Goal: Task Accomplishment & Management: Manage account settings

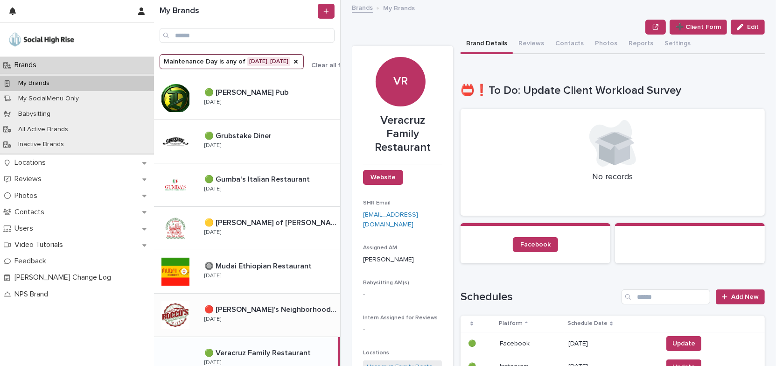
scroll to position [67, 0]
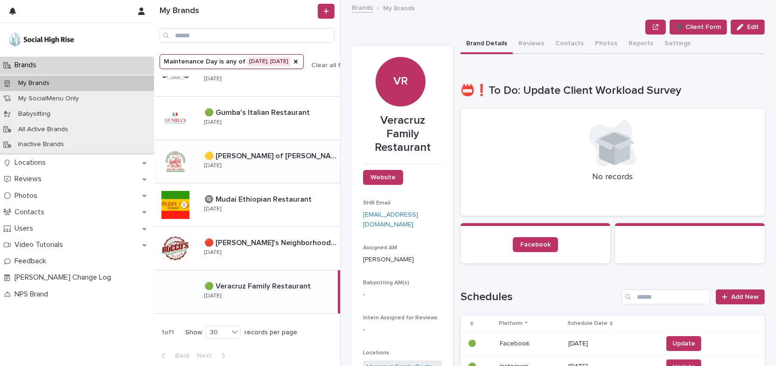
click at [281, 168] on div "🟡 [PERSON_NAME] of [PERSON_NAME] 🟡 [PERSON_NAME] of [PERSON_NAME] [DATE]" at bounding box center [268, 161] width 143 height 27
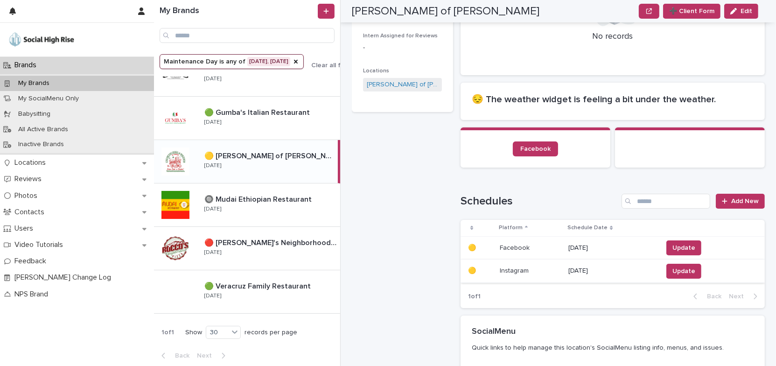
scroll to position [339, 0]
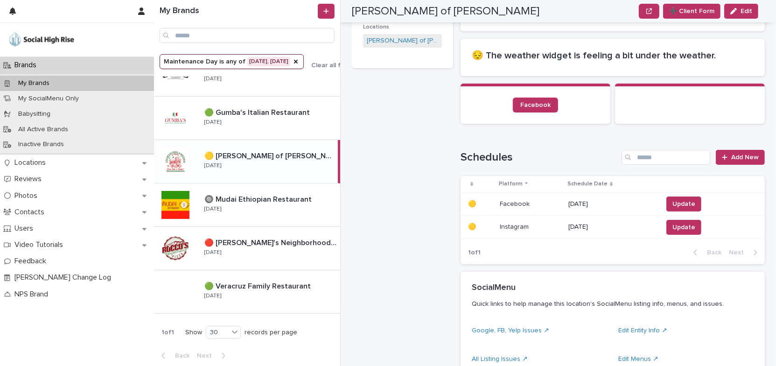
click at [577, 200] on p "[DATE]" at bounding box center [611, 204] width 87 height 8
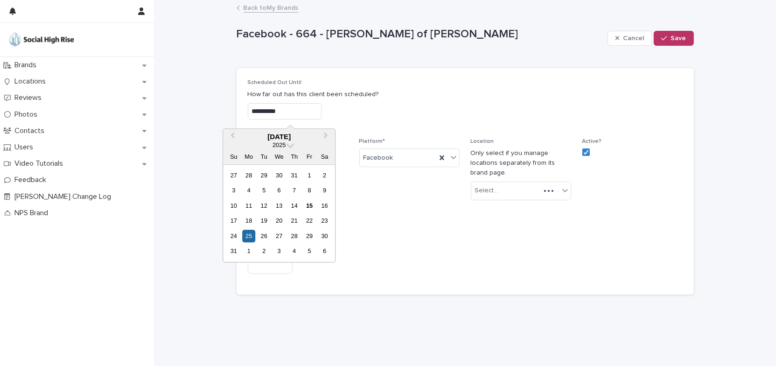
click at [298, 107] on input "**********" at bounding box center [285, 111] width 74 height 16
click at [312, 235] on div "29" at bounding box center [309, 236] width 13 height 13
type input "**********"
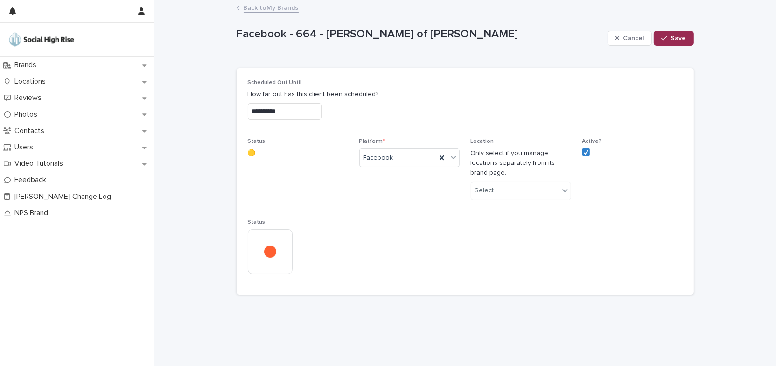
click at [686, 44] on button "Save" at bounding box center [674, 38] width 40 height 15
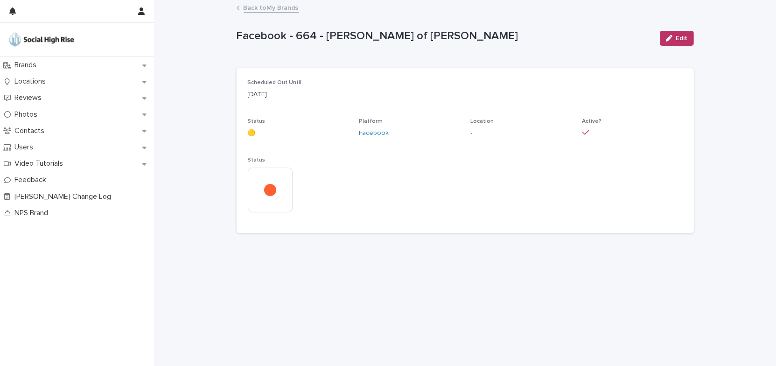
click at [294, 8] on link "Back to My Brands" at bounding box center [271, 7] width 55 height 11
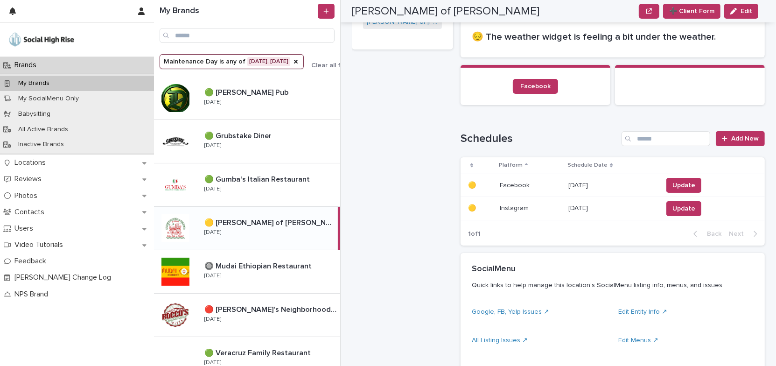
scroll to position [424, 0]
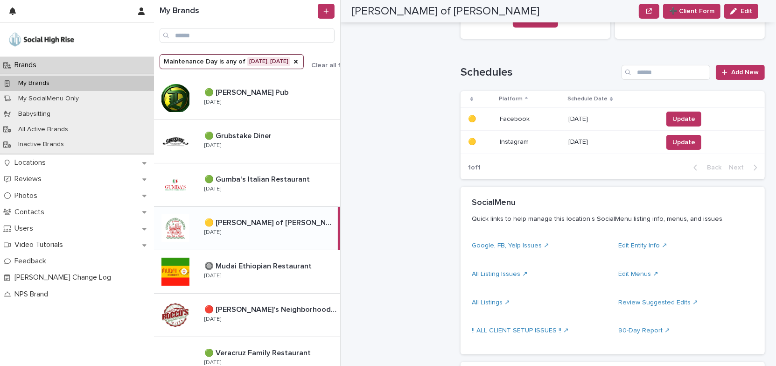
click at [581, 145] on p "[DATE]" at bounding box center [611, 142] width 87 height 8
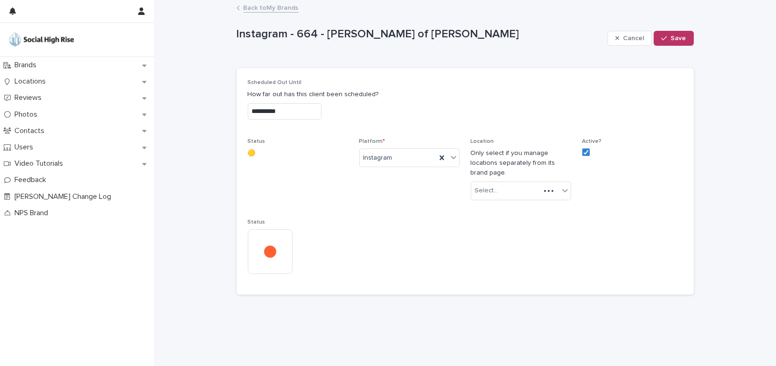
click at [306, 107] on input "**********" at bounding box center [285, 111] width 74 height 16
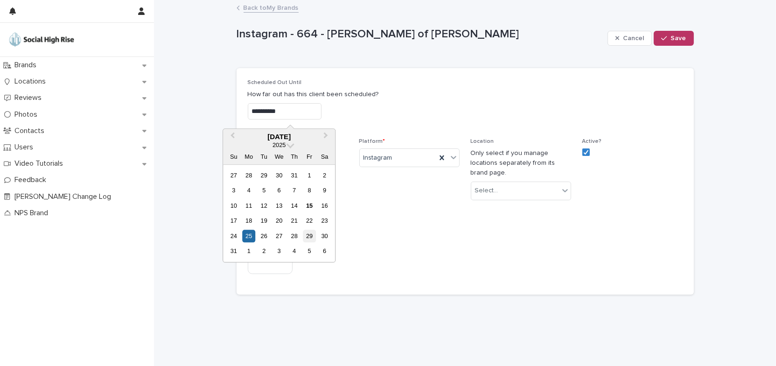
click at [313, 235] on div "29" at bounding box center [309, 236] width 13 height 13
type input "**********"
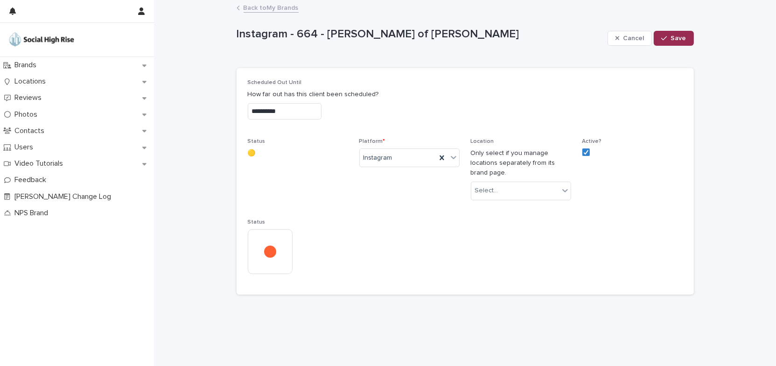
click at [684, 35] on span "Save" at bounding box center [678, 38] width 15 height 7
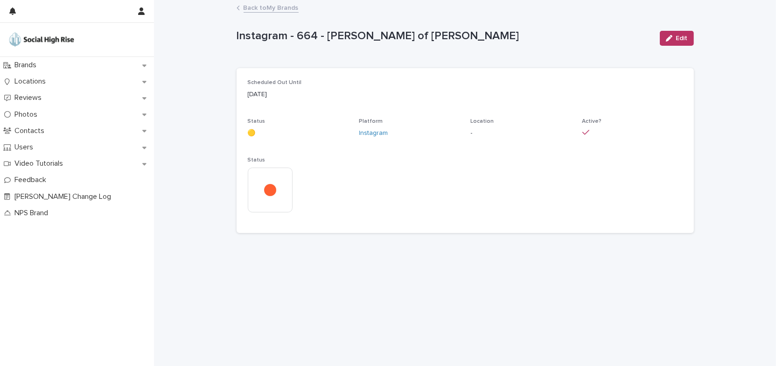
click at [293, 8] on link "Back to My Brands" at bounding box center [271, 7] width 55 height 11
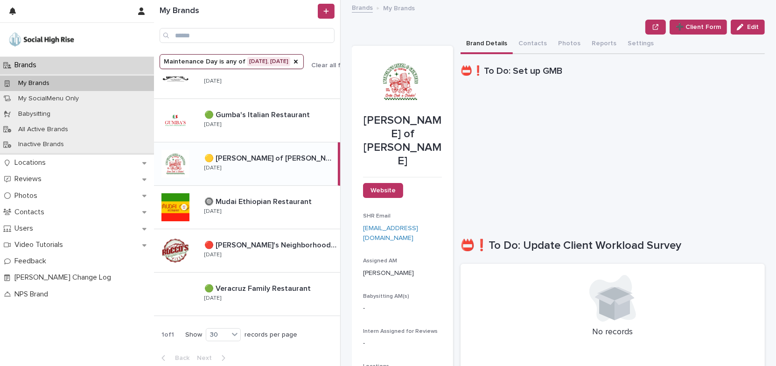
scroll to position [67, 0]
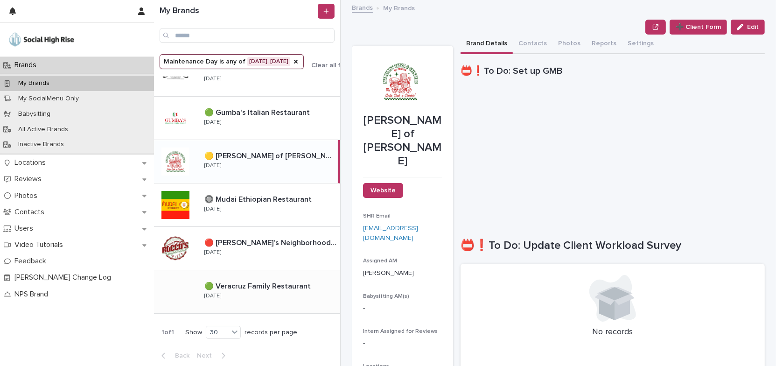
click at [289, 300] on div "🟢 Veracruz Family Restaurant 🟢 Veracruz Family Restaurant [DATE]" at bounding box center [268, 291] width 143 height 27
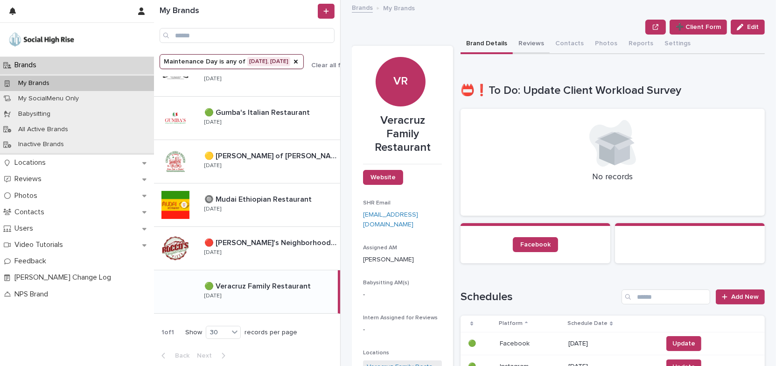
click at [533, 44] on button "Reviews" at bounding box center [531, 45] width 37 height 20
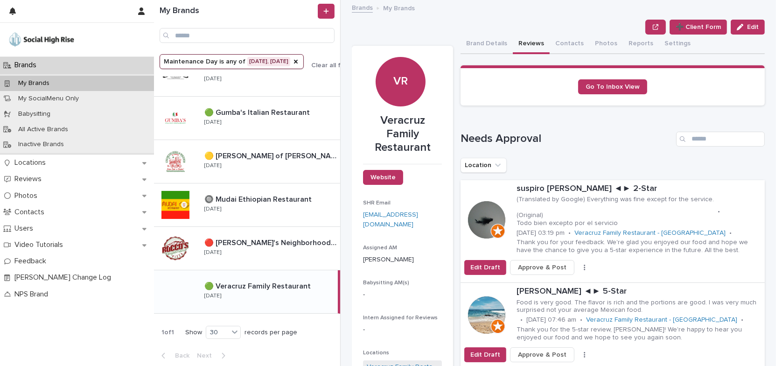
scroll to position [127, 0]
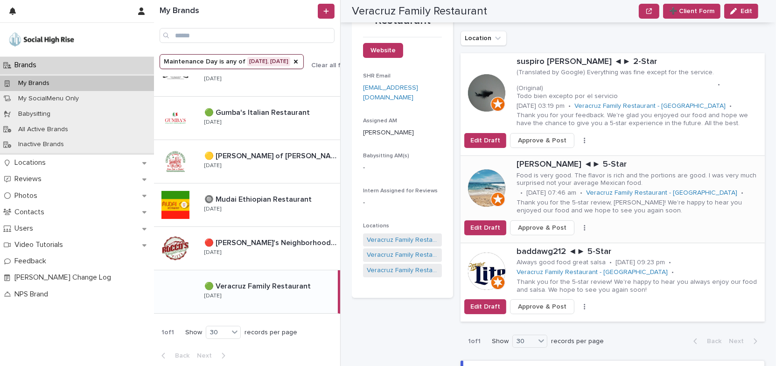
click at [514, 171] on div "[PERSON_NAME] ◄► 5-Star Food is very good. The flavor is rich and the portions …" at bounding box center [639, 188] width 252 height 64
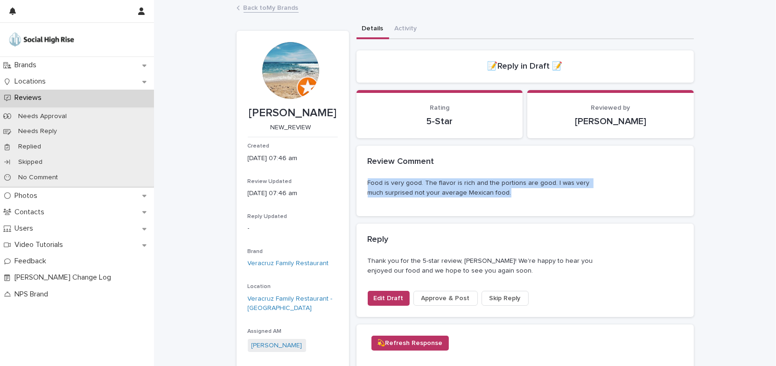
drag, startPoint x: 362, startPoint y: 179, endPoint x: 524, endPoint y: 198, distance: 163.0
click at [524, 198] on div "Food is very good. The flavor is rich and the portions are good. I was very muc…" at bounding box center [525, 197] width 337 height 38
copy p "Food is very good. The flavor is rich and the portions are good. I was very muc…"
